Goal: Task Accomplishment & Management: Use online tool/utility

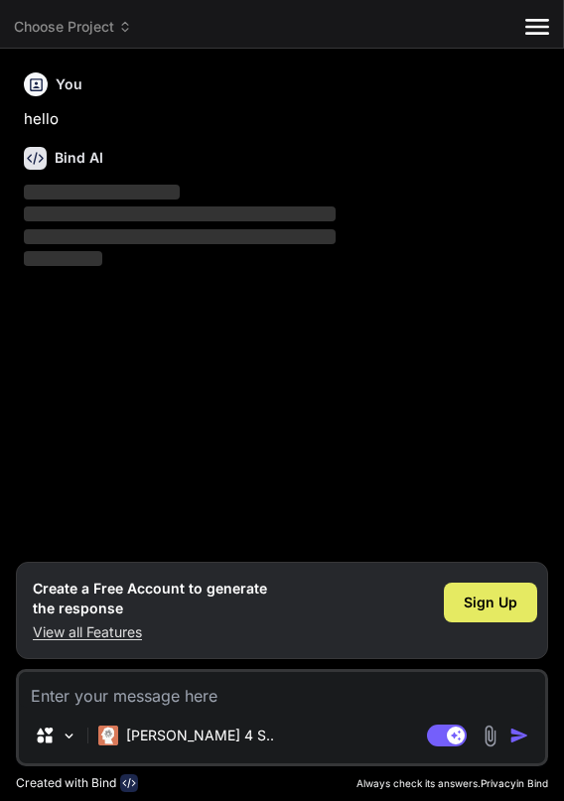
click at [482, 608] on span "Sign Up" at bounding box center [490, 602] width 54 height 20
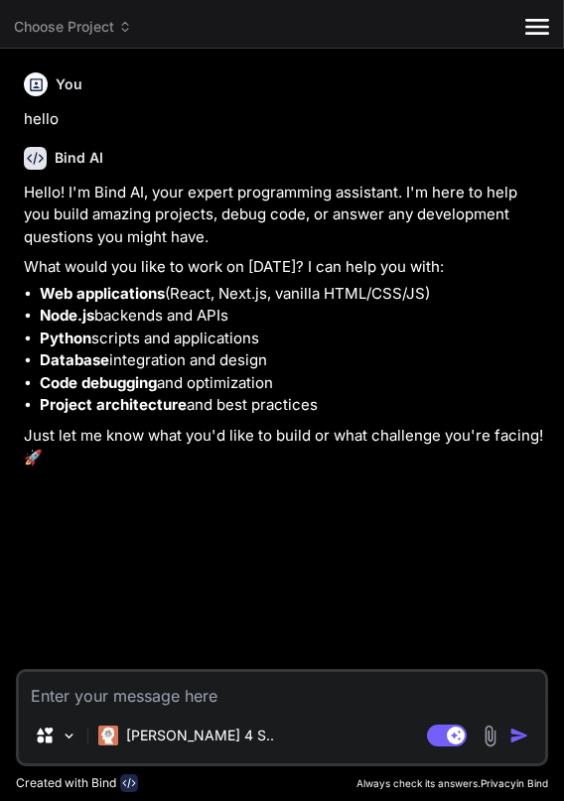
click at [407, 499] on div "You hello Bind AI Hello! I'm Bind AI, your expert programming assistant. I'm he…" at bounding box center [284, 366] width 528 height 604
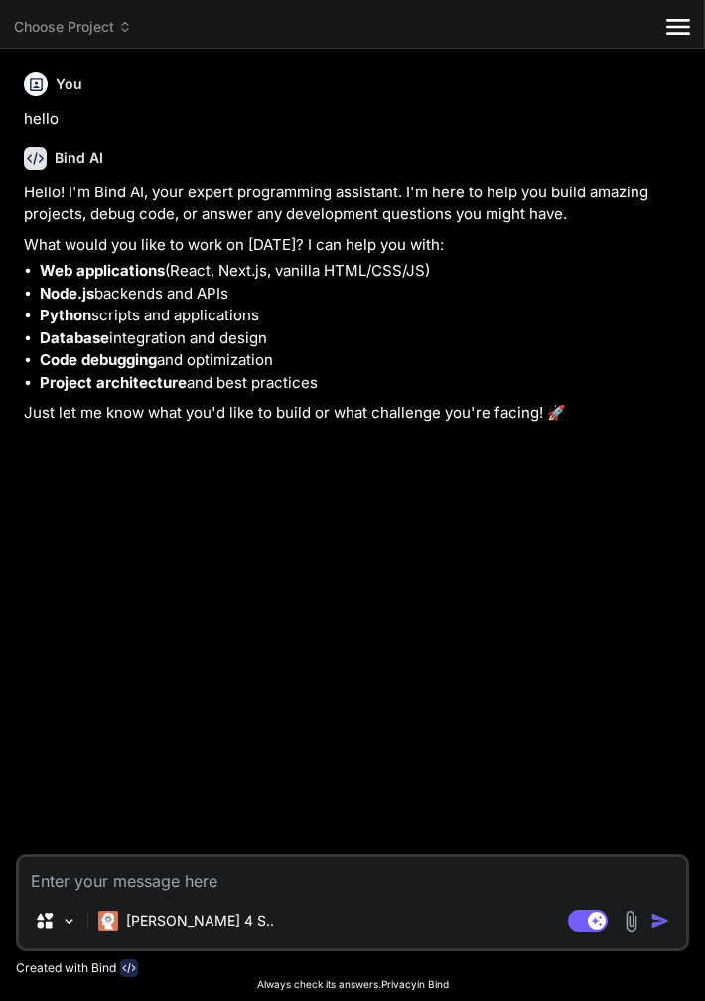
click at [197, 800] on textarea at bounding box center [352, 875] width 667 height 36
click at [62, 800] on img at bounding box center [69, 921] width 17 height 17
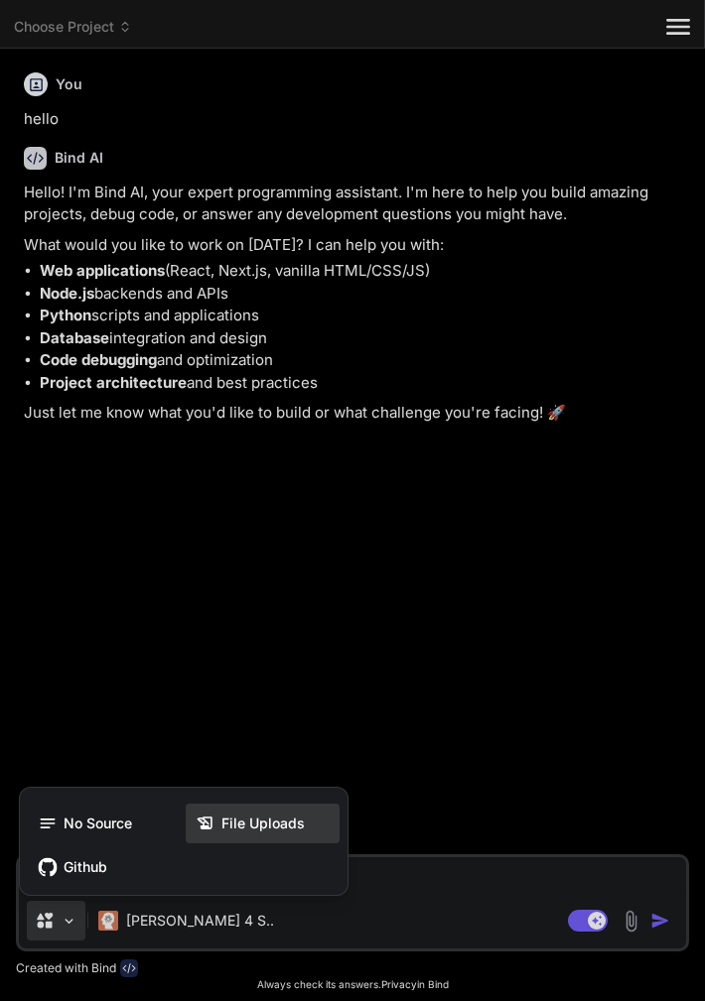
click at [209, 800] on icon at bounding box center [204, 823] width 15 height 13
type textarea "x"
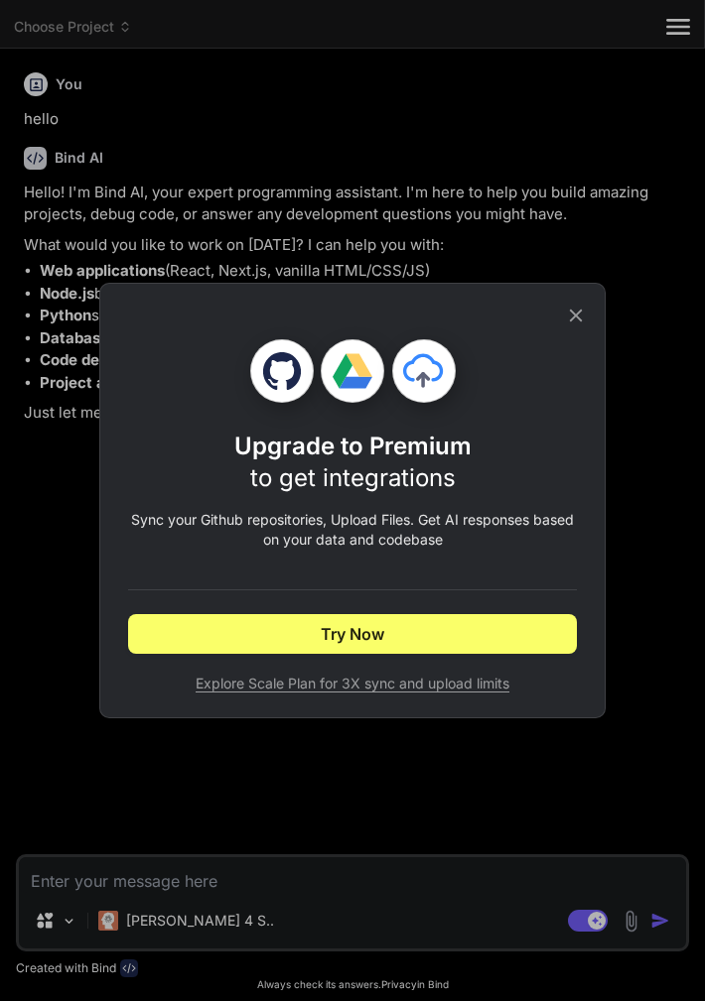
click at [563, 312] on icon at bounding box center [576, 316] width 13 height 13
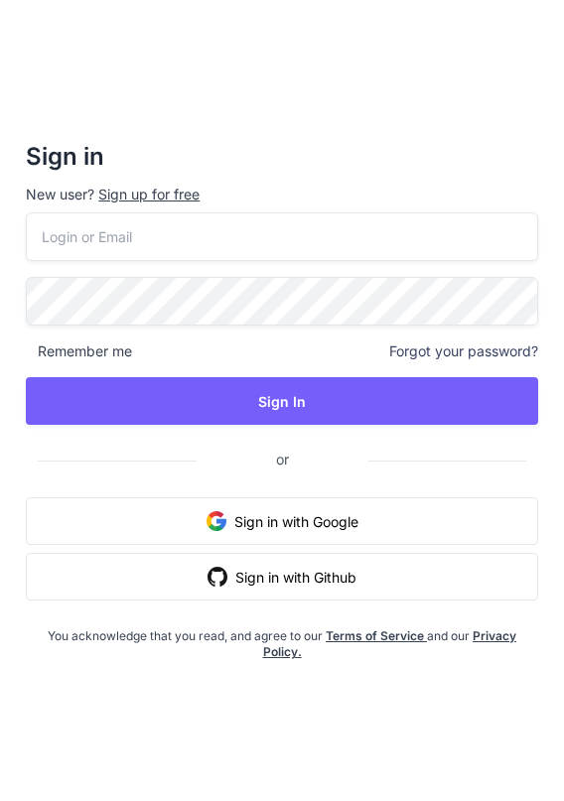
click at [279, 522] on button "Sign in with Google" at bounding box center [282, 521] width 512 height 48
click at [216, 537] on button "Sign in with Google" at bounding box center [282, 521] width 512 height 48
